Goal: Use online tool/utility

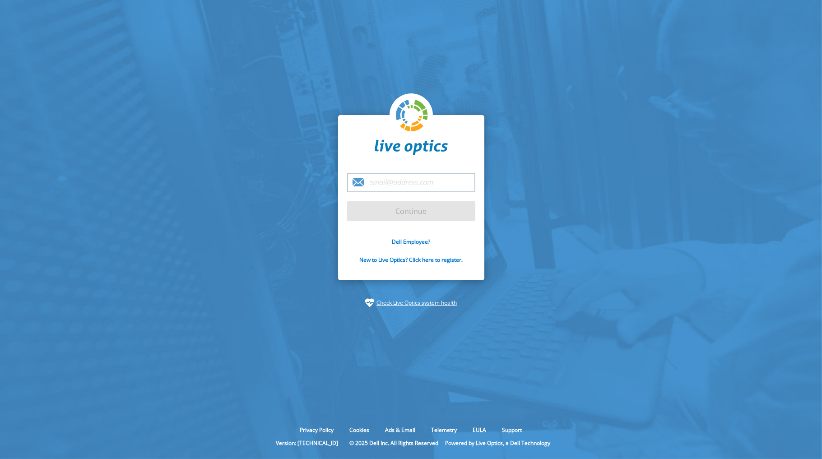
click at [412, 179] on input "email" at bounding box center [411, 182] width 128 height 19
type input "oscar.rivas@dell.com"
click at [395, 216] on input "Continue" at bounding box center [411, 211] width 128 height 20
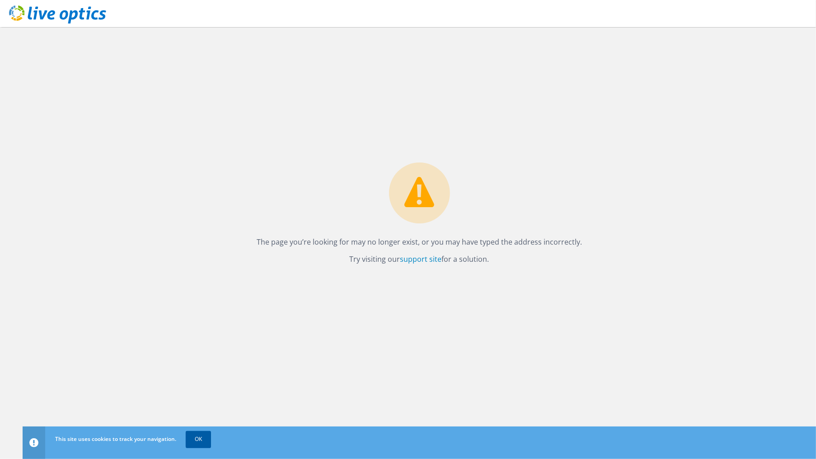
click at [198, 439] on link "OK" at bounding box center [198, 439] width 25 height 16
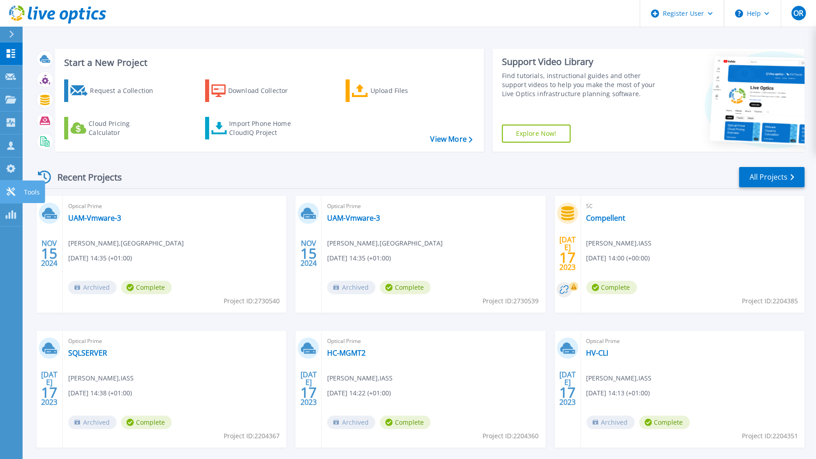
click at [16, 190] on icon at bounding box center [10, 191] width 11 height 9
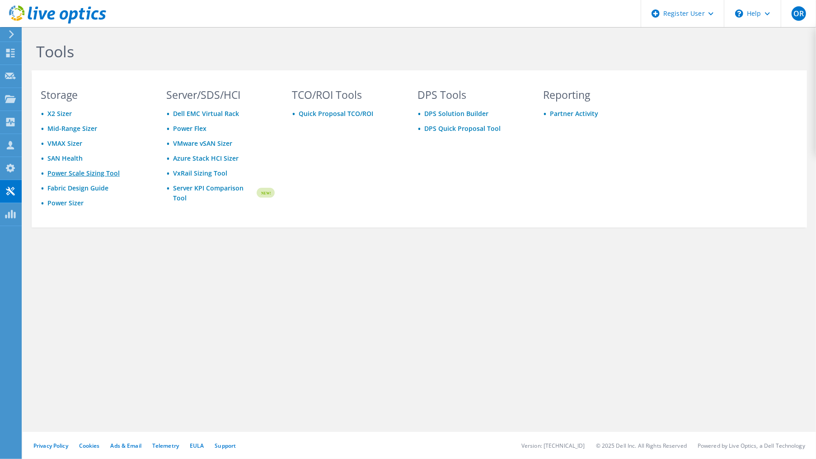
click at [73, 169] on link "Power Scale Sizing Tool" at bounding box center [83, 173] width 72 height 9
click at [79, 188] on link "Fabric Design Guide" at bounding box center [77, 188] width 61 height 9
click at [466, 113] on link "DPS Solution Builder" at bounding box center [456, 113] width 64 height 9
click at [460, 130] on link "DPS Quick Proposal Tool" at bounding box center [462, 128] width 76 height 9
click at [353, 116] on link "Quick Proposal TCO/ROI" at bounding box center [336, 113] width 75 height 9
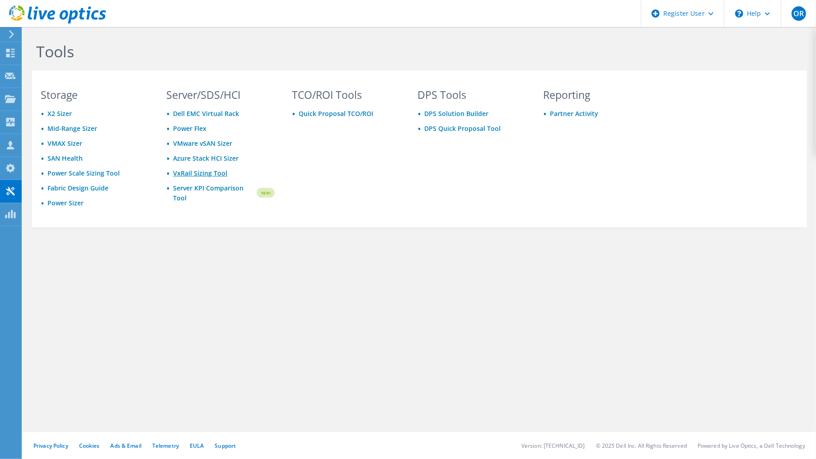
click at [204, 174] on link "VxRail Sizing Tool" at bounding box center [200, 173] width 54 height 9
